Goal: Browse casually

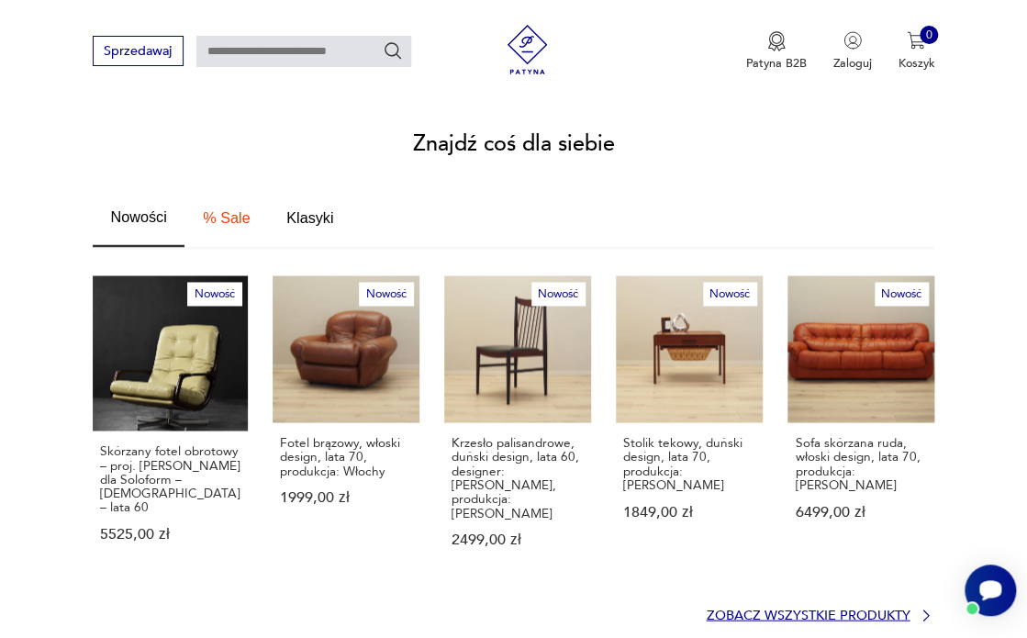
click at [892, 610] on p "Zobacz wszystkie produkty" at bounding box center [808, 615] width 204 height 11
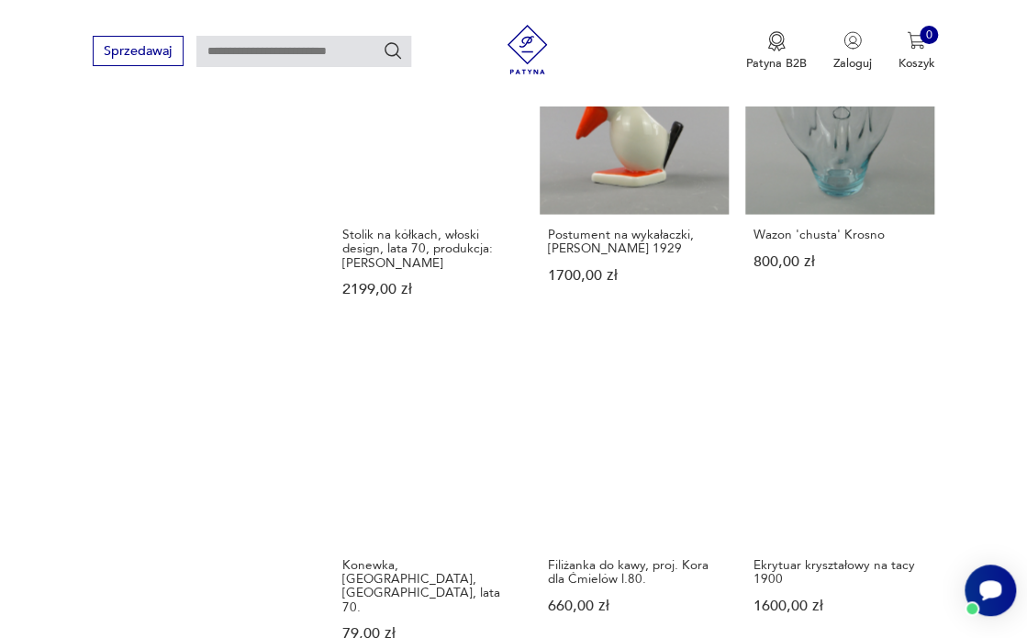
scroll to position [1318, 0]
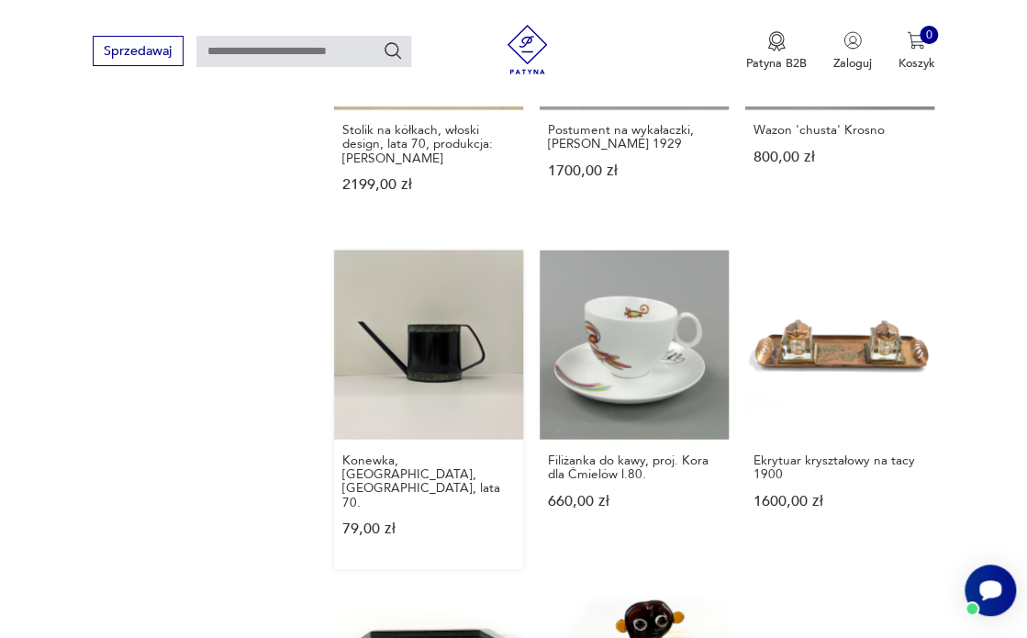
click at [431, 317] on link "Konewka, Emsa, [GEOGRAPHIC_DATA], lata 70. 79,00 zł" at bounding box center [428, 410] width 189 height 318
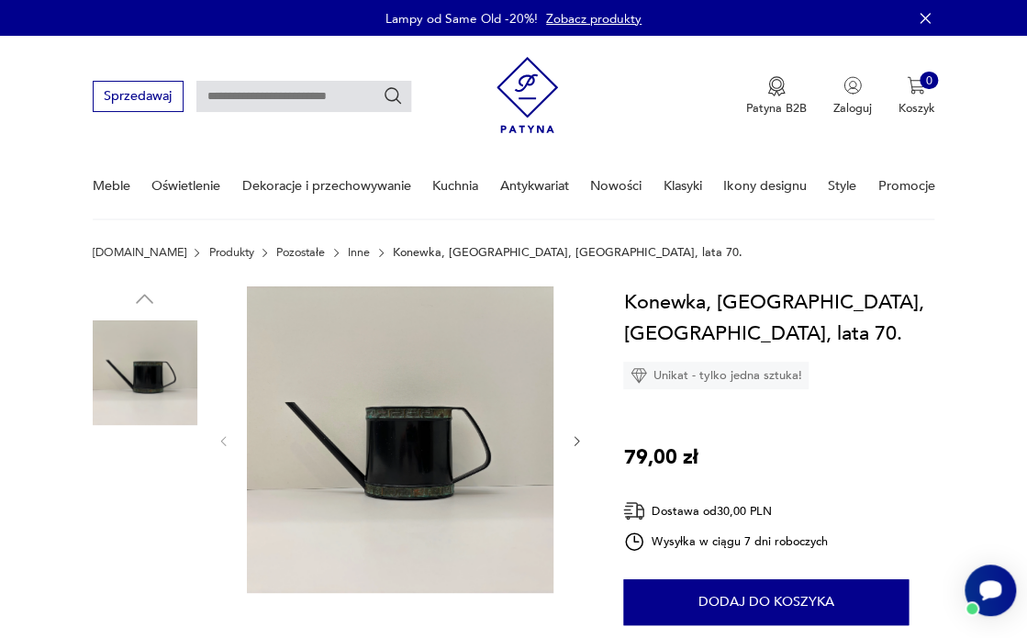
click at [140, 482] on img at bounding box center [145, 489] width 105 height 105
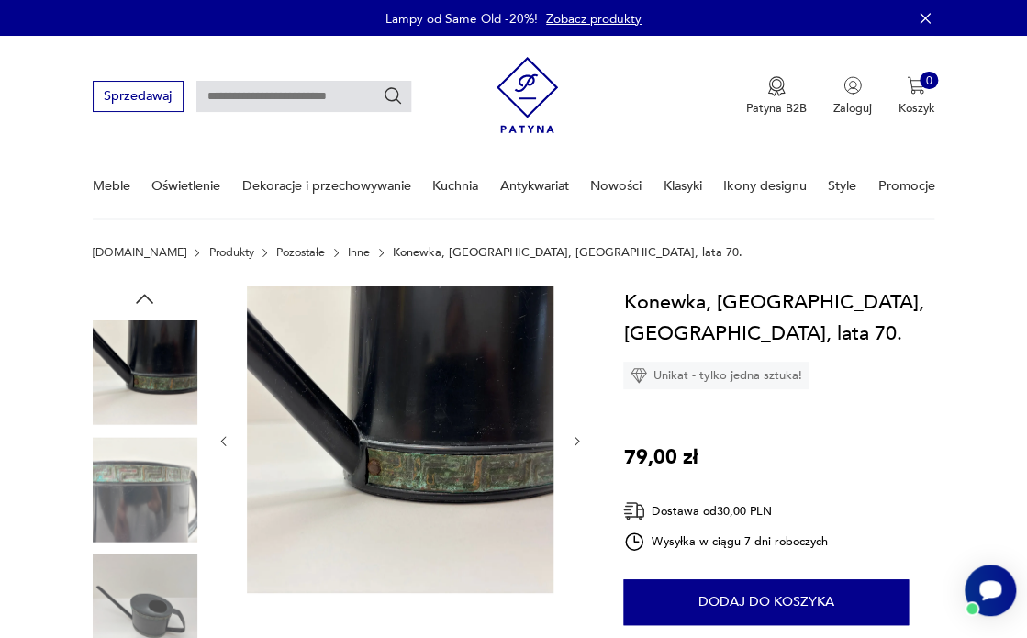
click at [165, 364] on img at bounding box center [145, 372] width 105 height 105
click at [151, 605] on img at bounding box center [145, 607] width 105 height 105
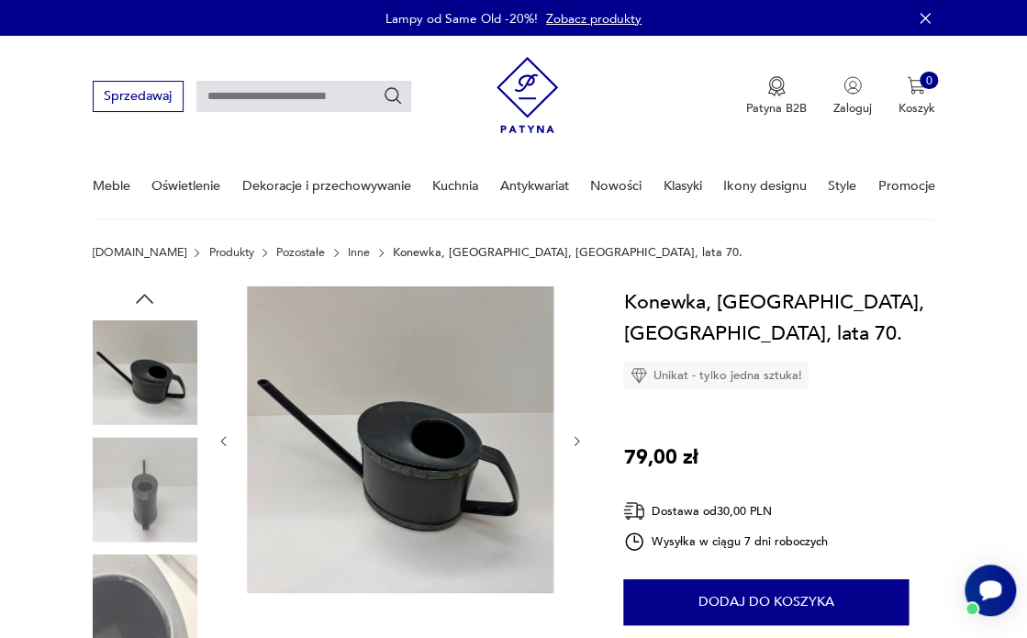
click at [440, 477] on img at bounding box center [400, 439] width 307 height 307
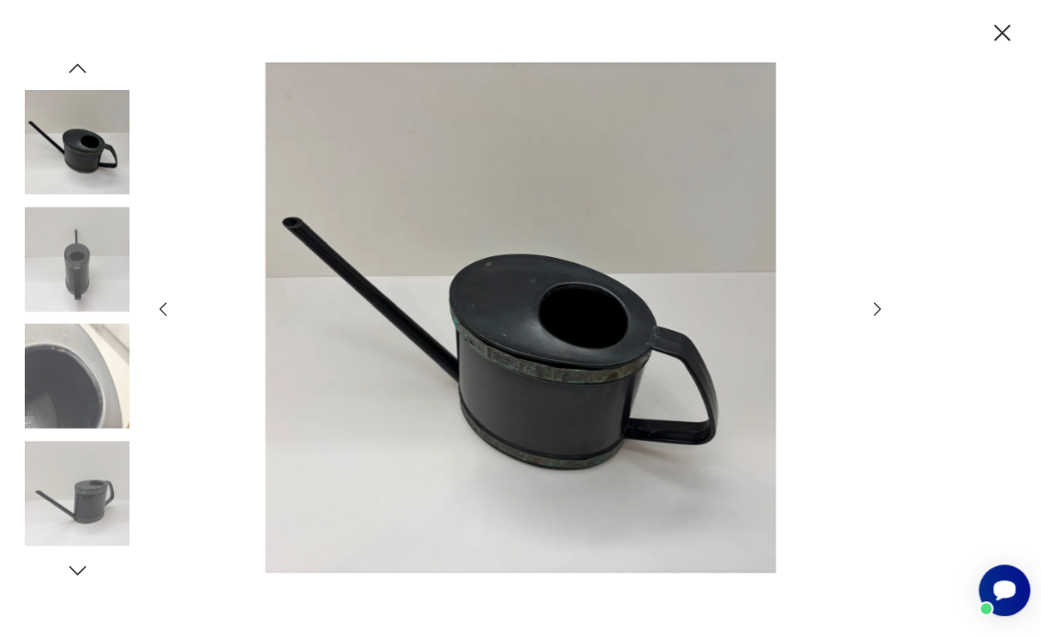
click at [876, 310] on icon "button" at bounding box center [878, 309] width 20 height 20
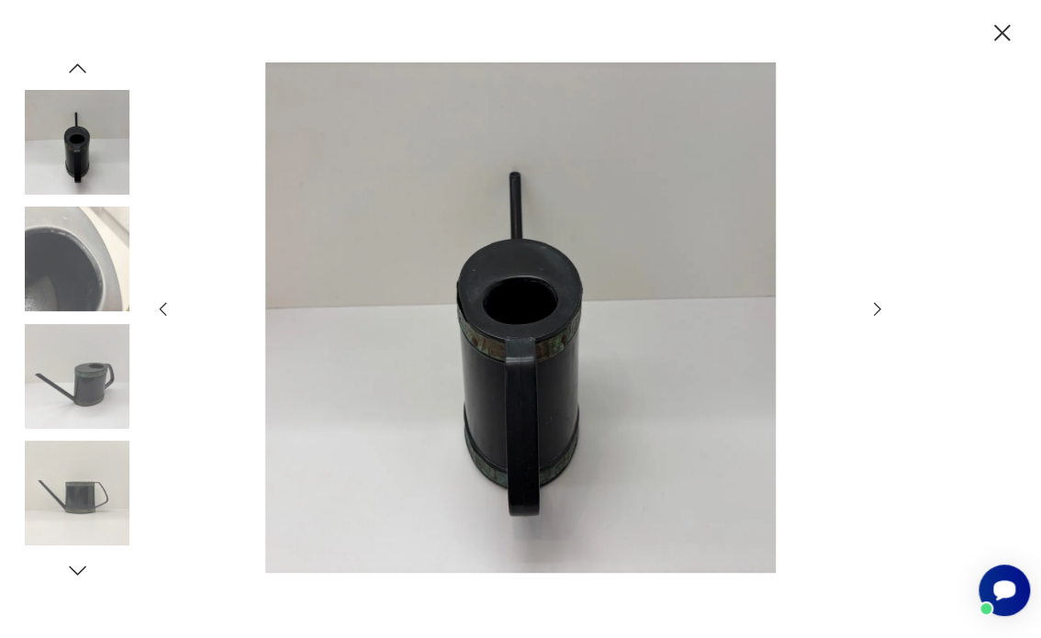
click at [876, 310] on icon "button" at bounding box center [878, 309] width 20 height 20
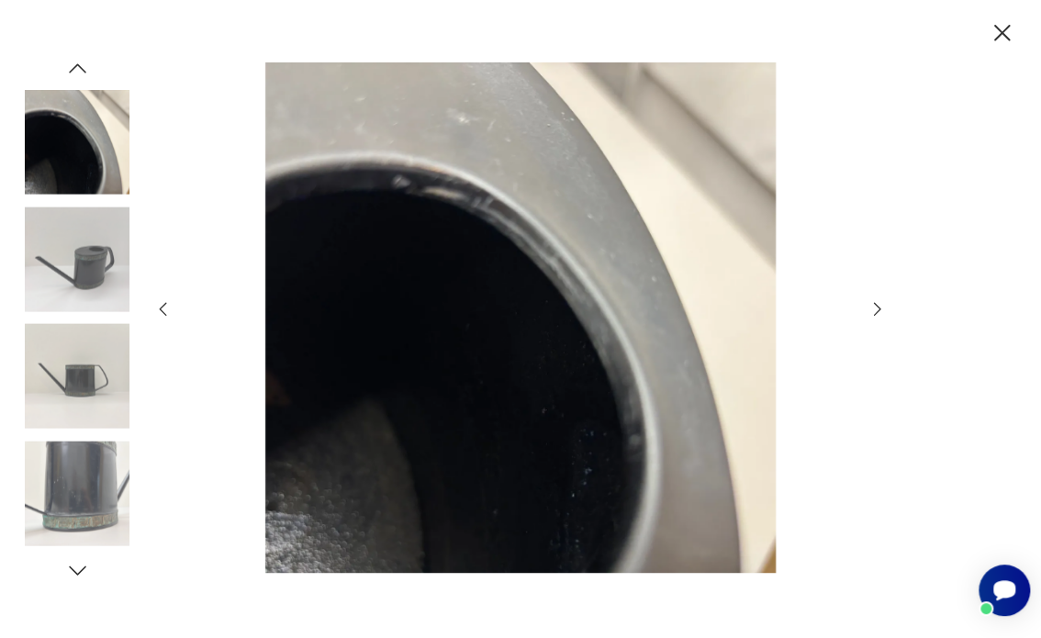
click at [876, 310] on icon "button" at bounding box center [878, 309] width 20 height 20
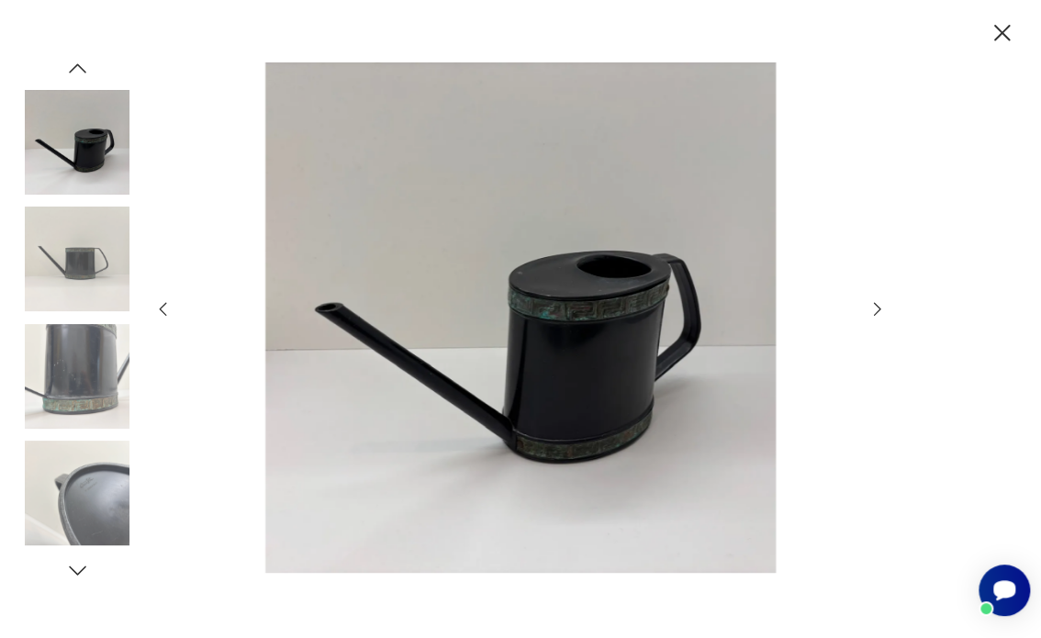
click at [876, 310] on icon "button" at bounding box center [878, 309] width 20 height 20
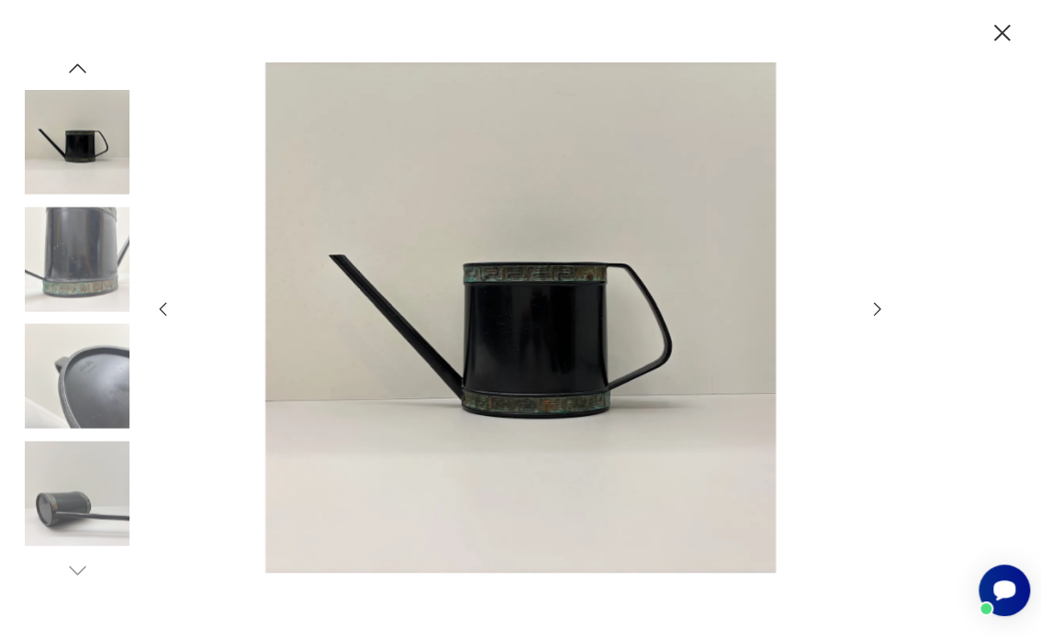
click at [1003, 33] on icon "button" at bounding box center [1001, 33] width 17 height 17
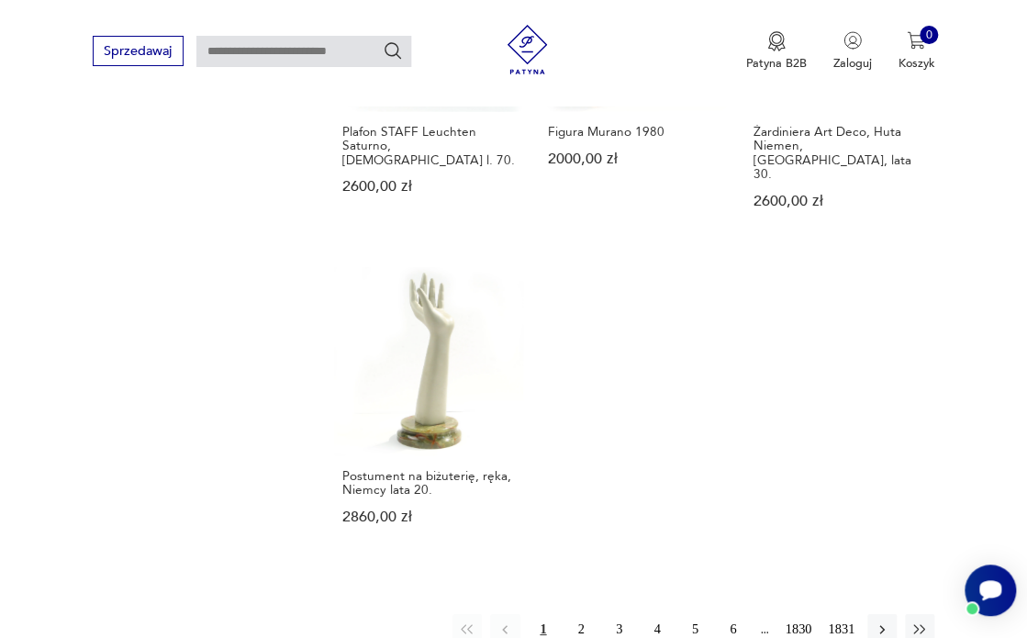
scroll to position [1999, 0]
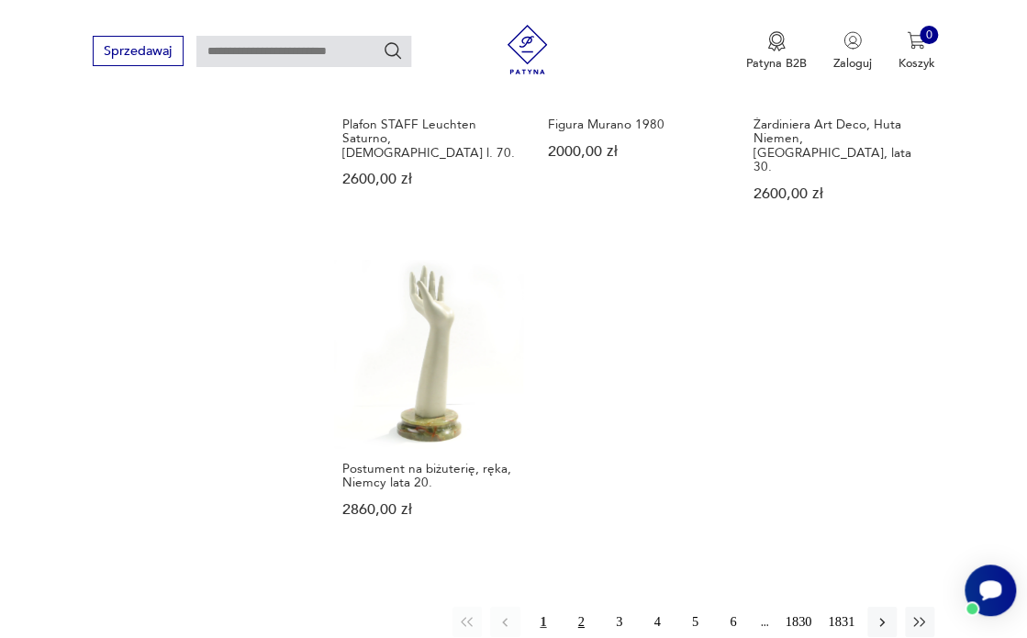
click at [581, 607] on button "2" at bounding box center [580, 621] width 29 height 29
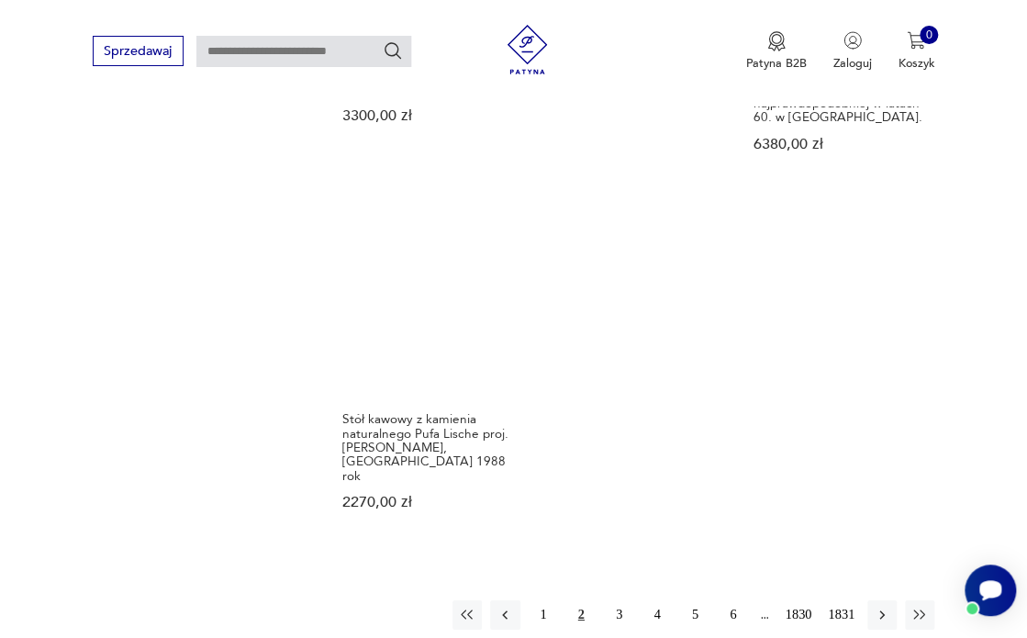
scroll to position [2037, 0]
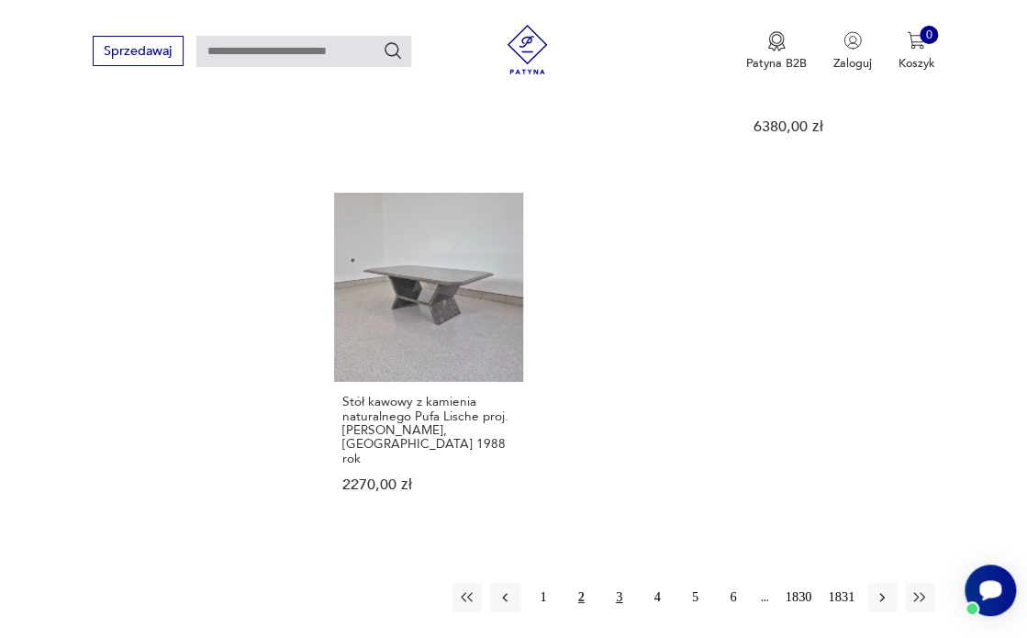
click at [619, 583] on button "3" at bounding box center [618, 597] width 29 height 29
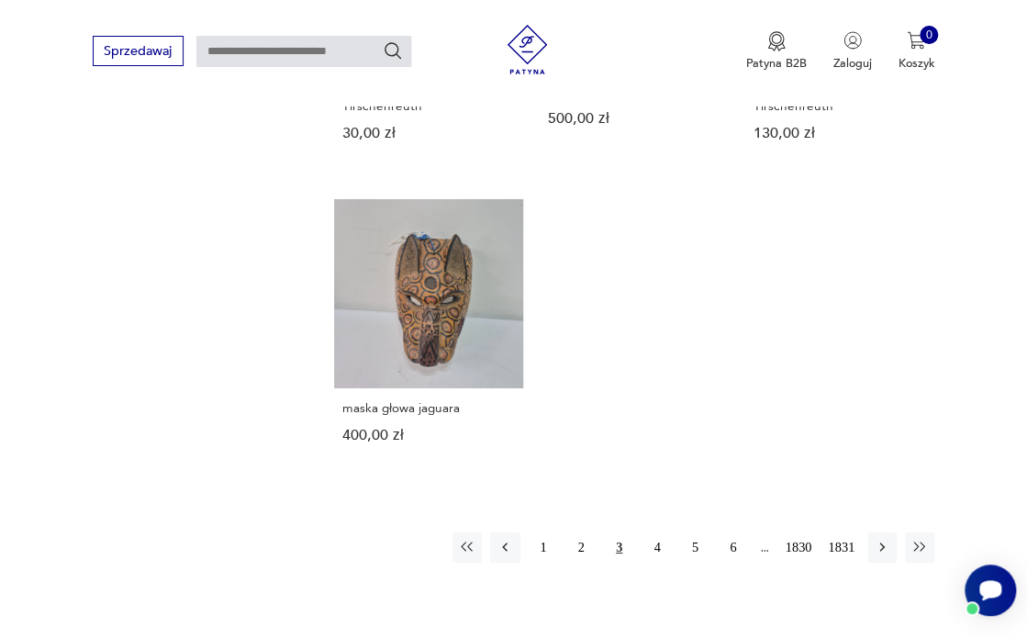
scroll to position [2029, 0]
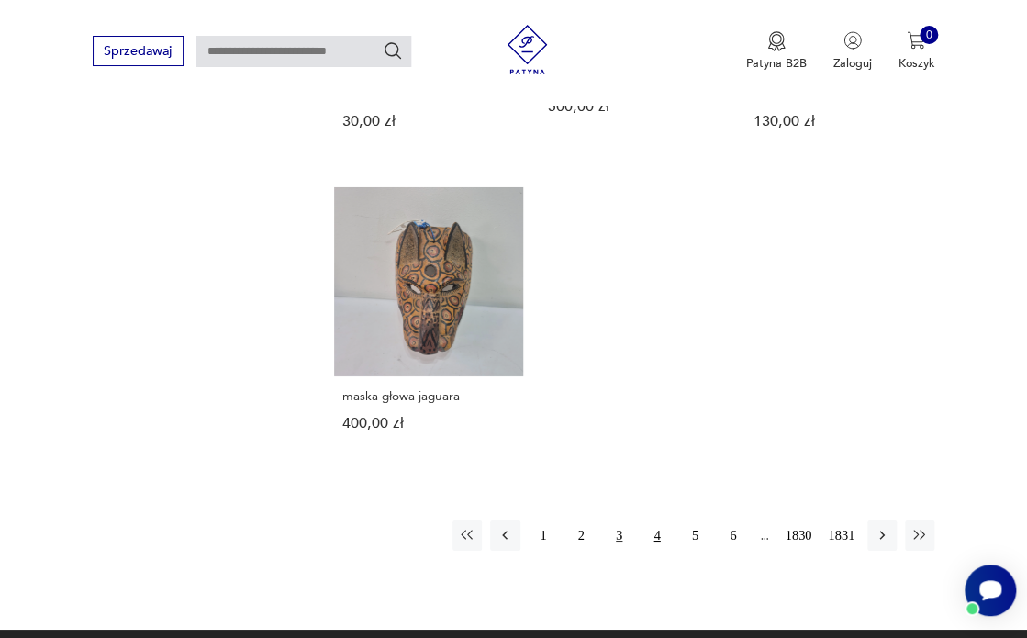
click at [661, 521] on button "4" at bounding box center [657, 535] width 29 height 29
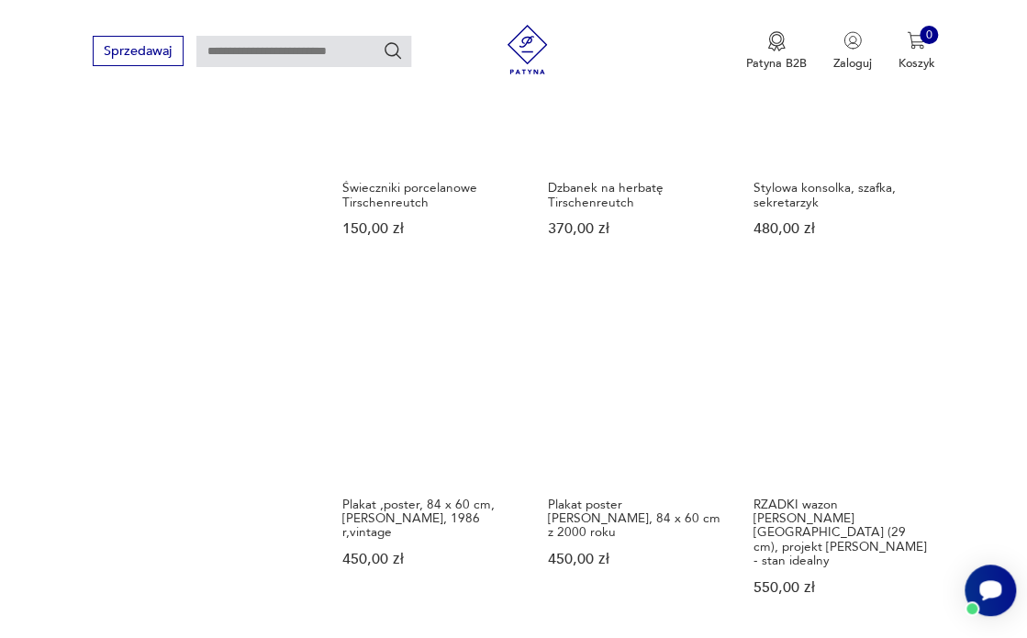
scroll to position [1570, 0]
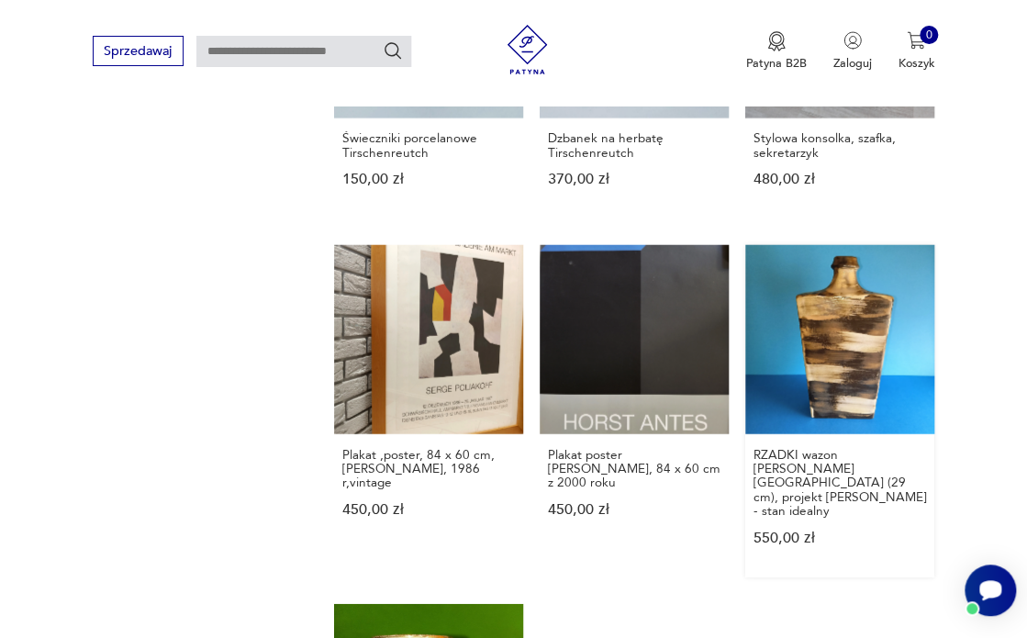
click at [836, 372] on link "RZADKI wazon Carstens Tonnieshof [GEOGRAPHIC_DATA] (29 cm), projekt [PERSON_NAM…" at bounding box center [840, 411] width 189 height 332
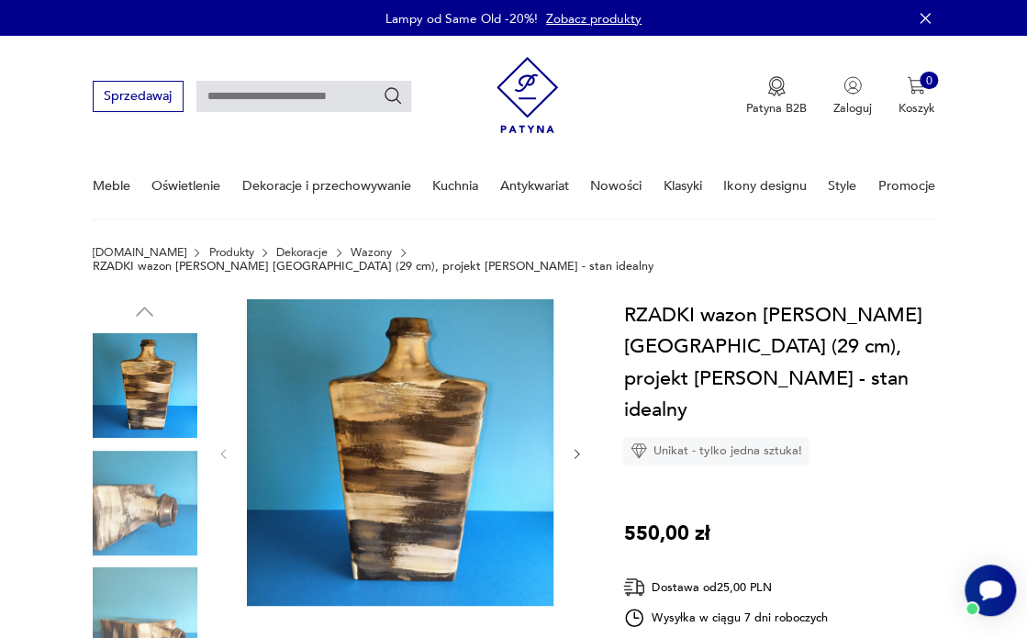
click at [143, 595] on img at bounding box center [145, 619] width 105 height 105
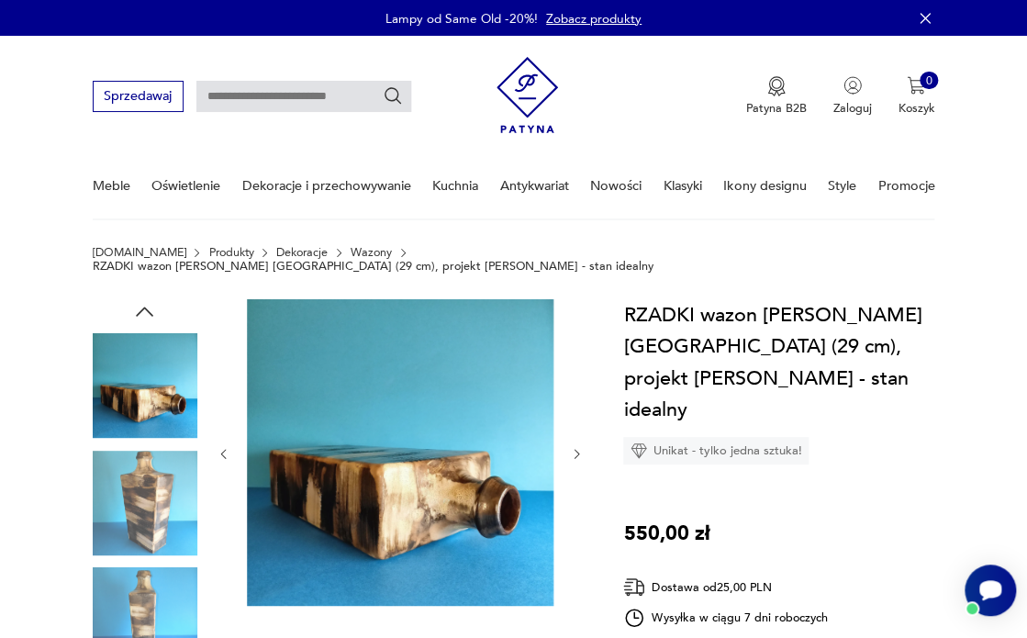
click at [140, 495] on img at bounding box center [145, 503] width 105 height 105
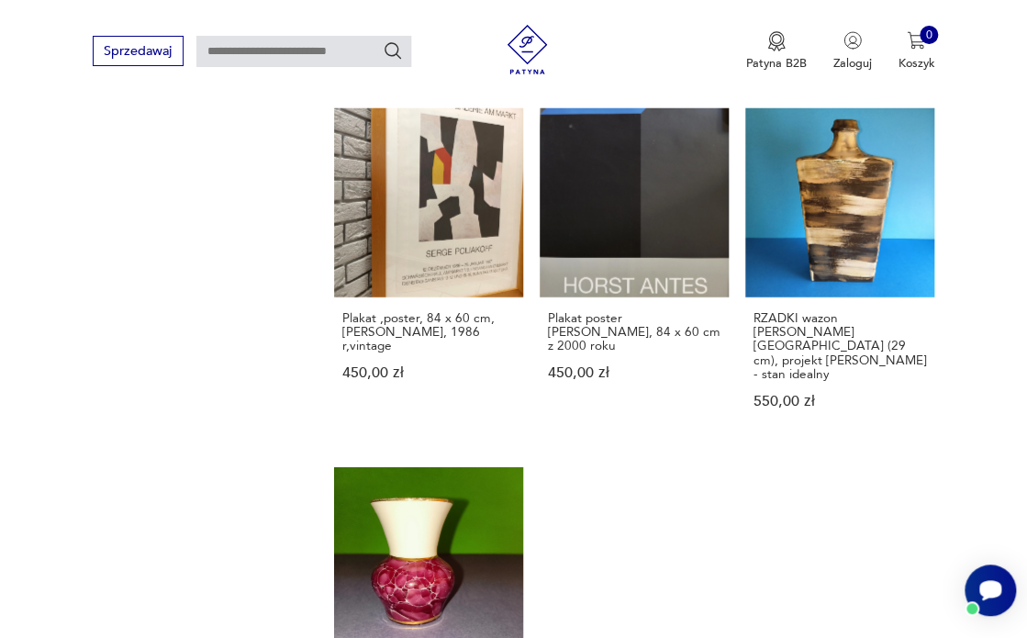
scroll to position [2064, 0]
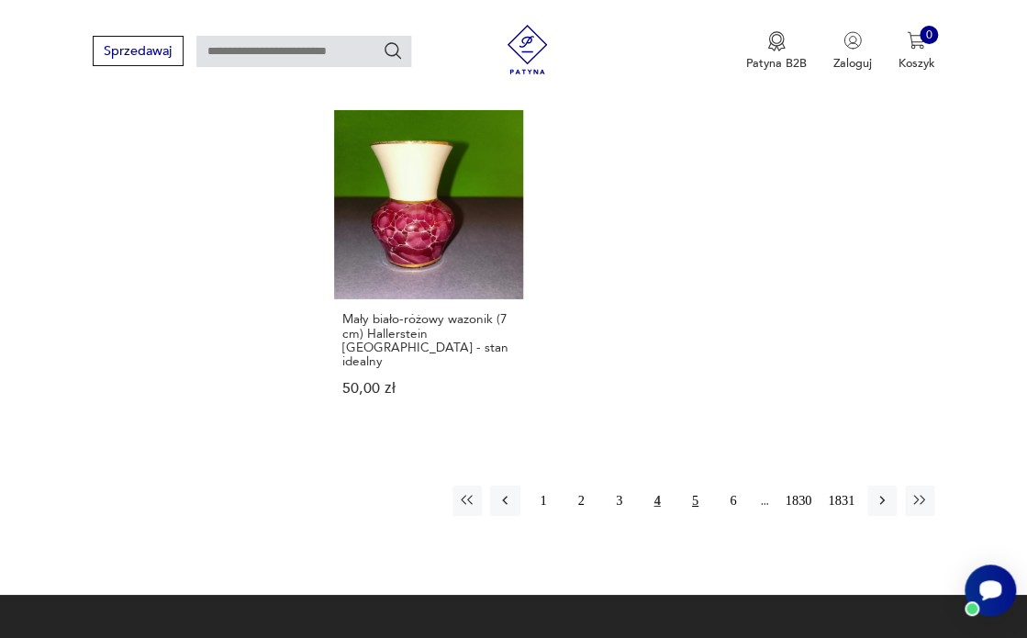
click at [697, 486] on button "5" at bounding box center [694, 500] width 29 height 29
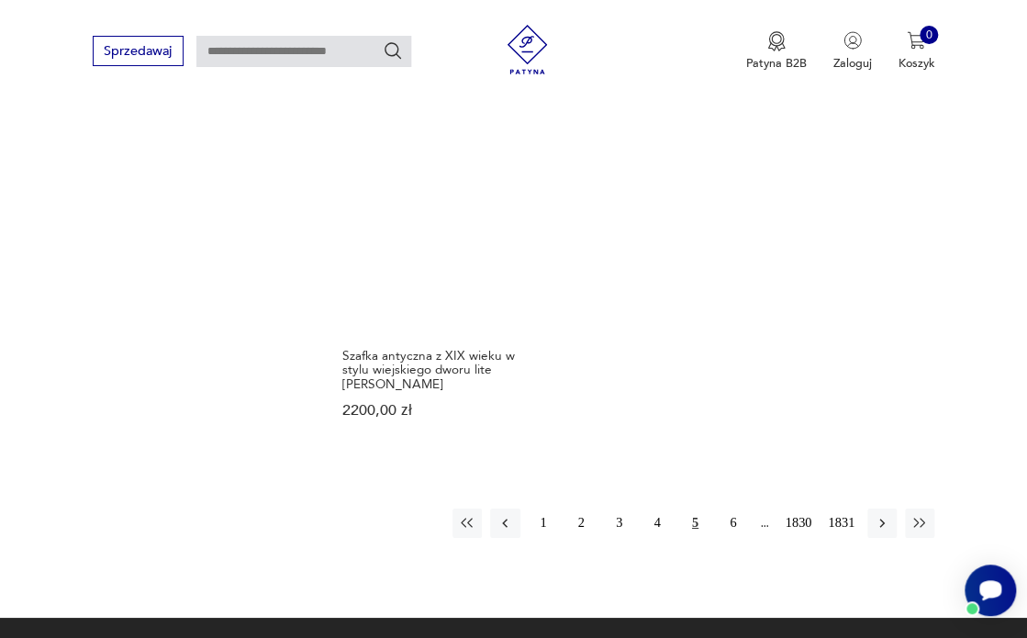
scroll to position [2204, 0]
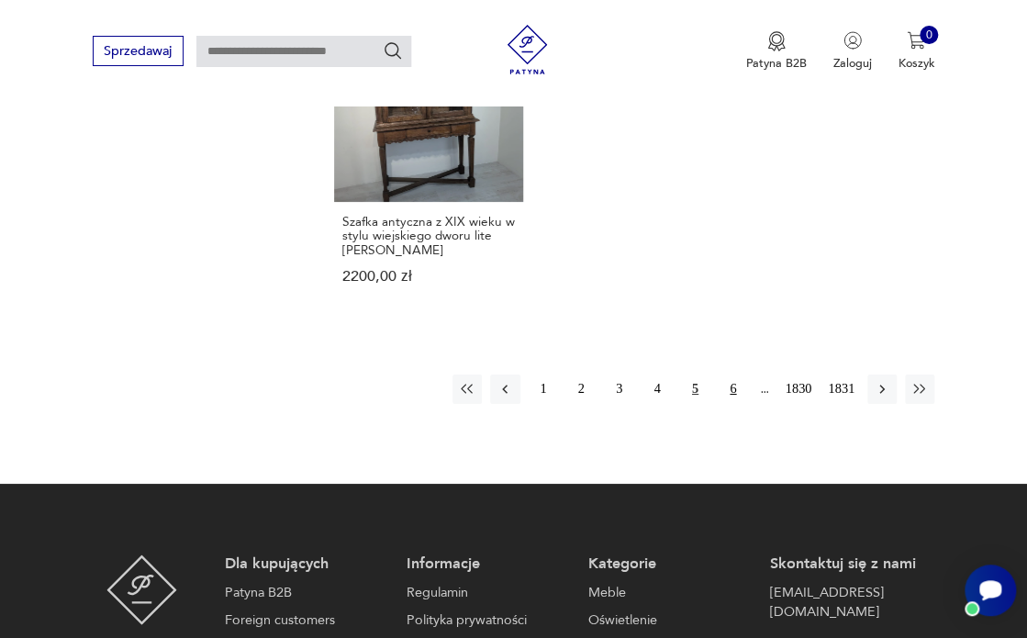
click at [735, 375] on button "6" at bounding box center [733, 389] width 29 height 29
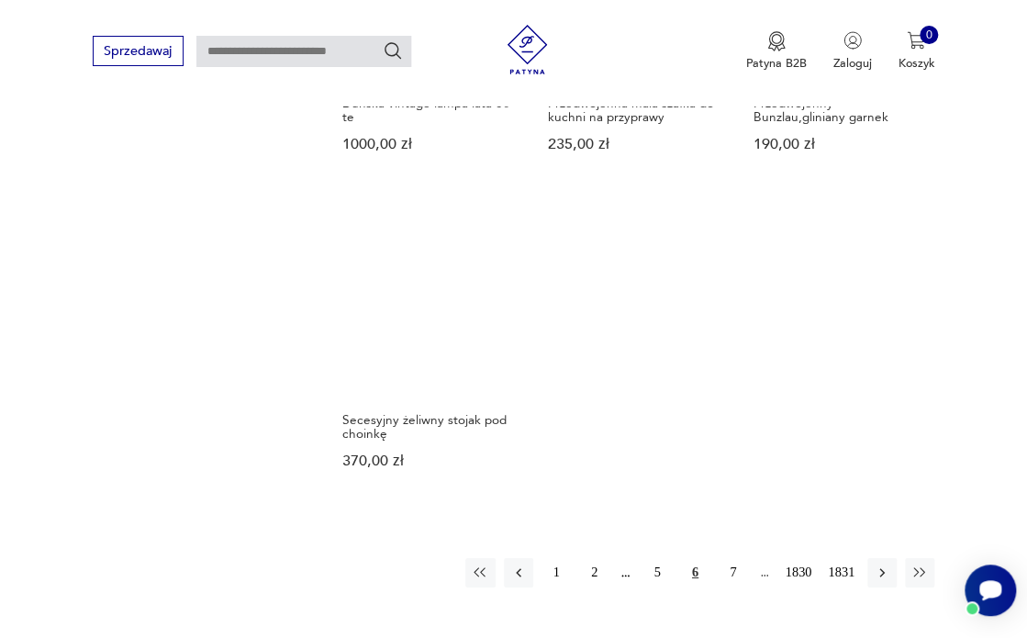
scroll to position [1986, 0]
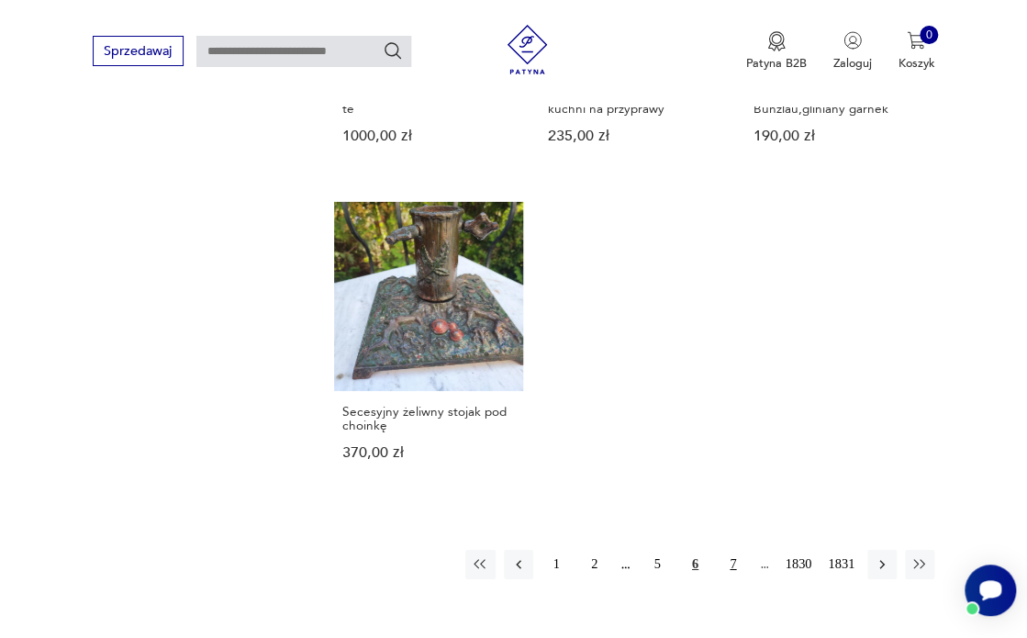
click at [732, 550] on button "7" at bounding box center [733, 564] width 29 height 29
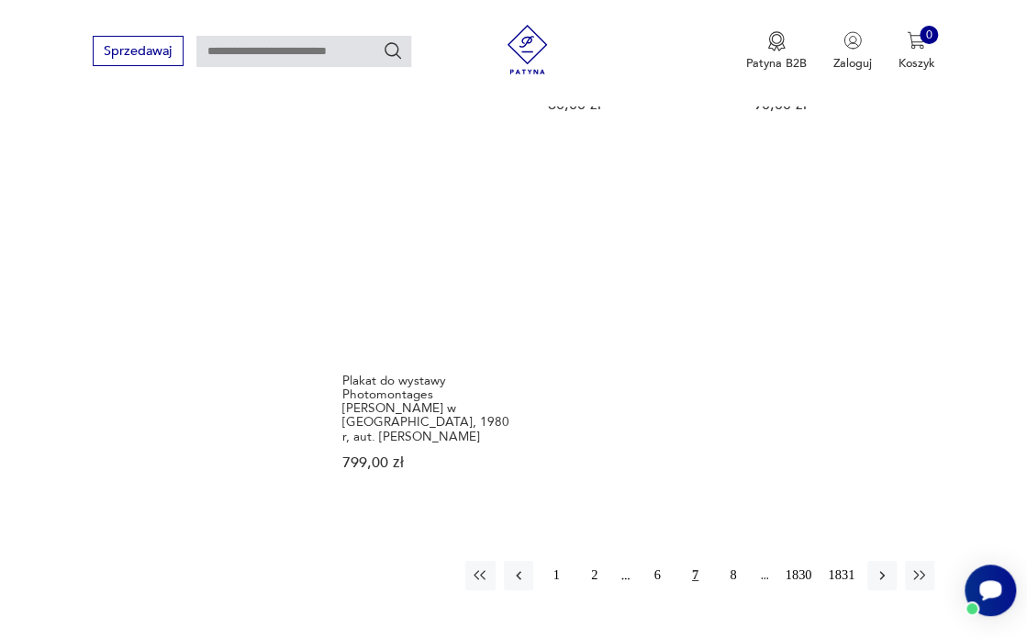
scroll to position [2051, 0]
